Goal: Feedback & Contribution: Leave review/rating

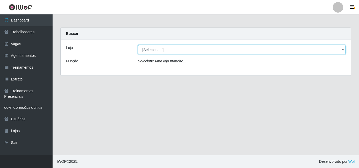
click at [156, 53] on select "[Selecione...] Chinatown Sushimi - [GEOGRAPHIC_DATA]" at bounding box center [242, 49] width 208 height 9
select select "357"
click at [138, 45] on select "[Selecione...] Chinatown Sushimi - [GEOGRAPHIC_DATA]" at bounding box center [242, 49] width 208 height 9
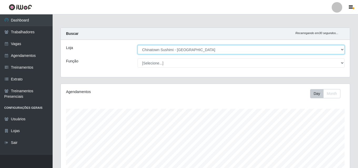
scroll to position [262625, 262445]
click at [161, 51] on select "[Selecione...] Chinatown Sushimi - [GEOGRAPHIC_DATA]" at bounding box center [240, 49] width 207 height 9
click at [137, 45] on select "[Selecione...] Chinatown Sushimi - [GEOGRAPHIC_DATA]" at bounding box center [240, 49] width 207 height 9
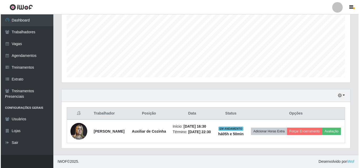
scroll to position [120, 0]
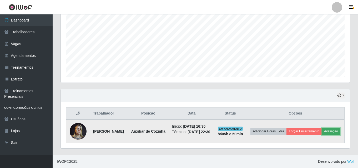
click at [321, 132] on button "Avaliação" at bounding box center [330, 131] width 19 height 7
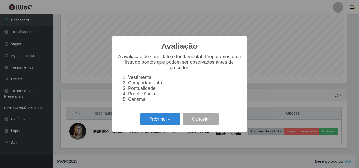
scroll to position [109, 286]
click at [166, 123] on button "Próximo →" at bounding box center [160, 119] width 40 height 12
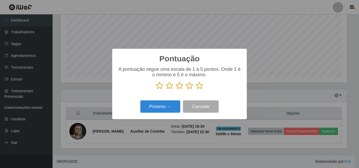
scroll to position [262625, 262448]
click at [199, 87] on icon at bounding box center [199, 86] width 7 height 8
click at [196, 90] on input "radio" at bounding box center [196, 90] width 0 height 0
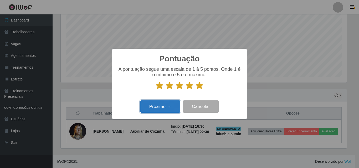
click at [160, 107] on button "Próximo →" at bounding box center [160, 107] width 40 height 12
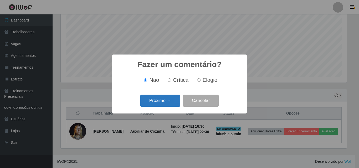
click at [158, 101] on button "Próximo →" at bounding box center [160, 101] width 40 height 12
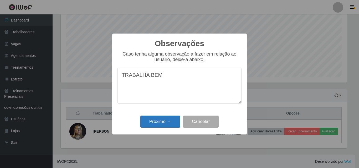
type textarea "TRABALHA BEM"
click at [158, 123] on button "Próximo →" at bounding box center [160, 122] width 40 height 12
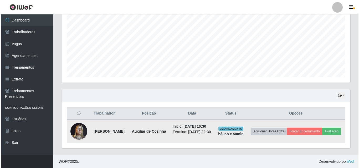
scroll to position [114, 0]
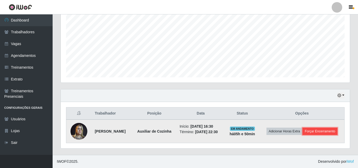
click at [308, 134] on button "Forçar Encerramento" at bounding box center [319, 131] width 35 height 7
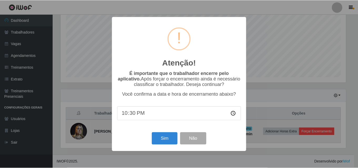
scroll to position [109, 286]
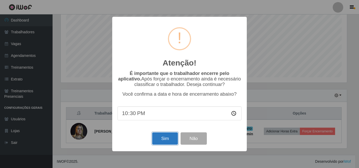
click at [163, 141] on button "Sim" at bounding box center [164, 139] width 25 height 12
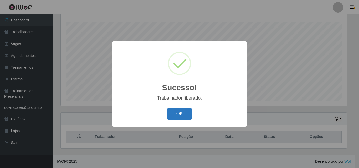
click at [182, 115] on button "OK" at bounding box center [179, 114] width 24 height 12
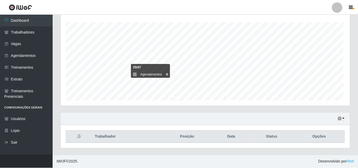
scroll to position [109, 289]
